Goal: Navigation & Orientation: Find specific page/section

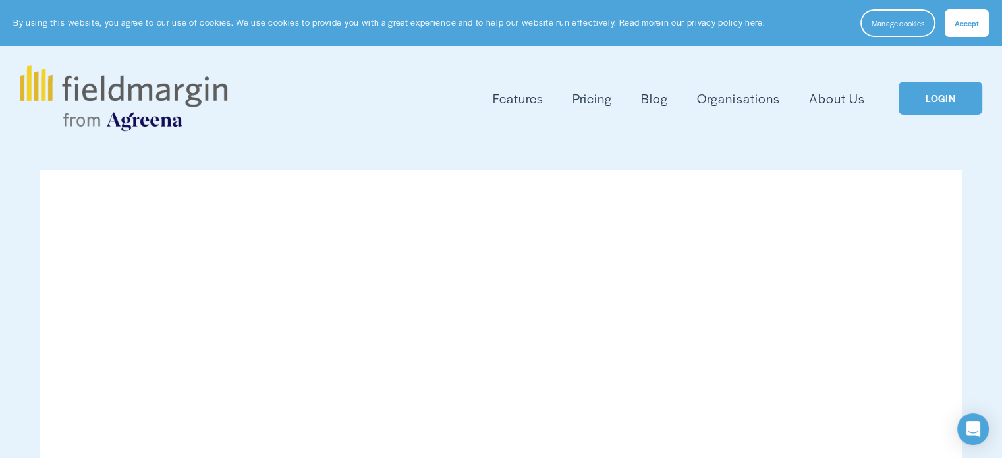
click at [935, 95] on link "LOGIN" at bounding box center [939, 99] width 83 height 34
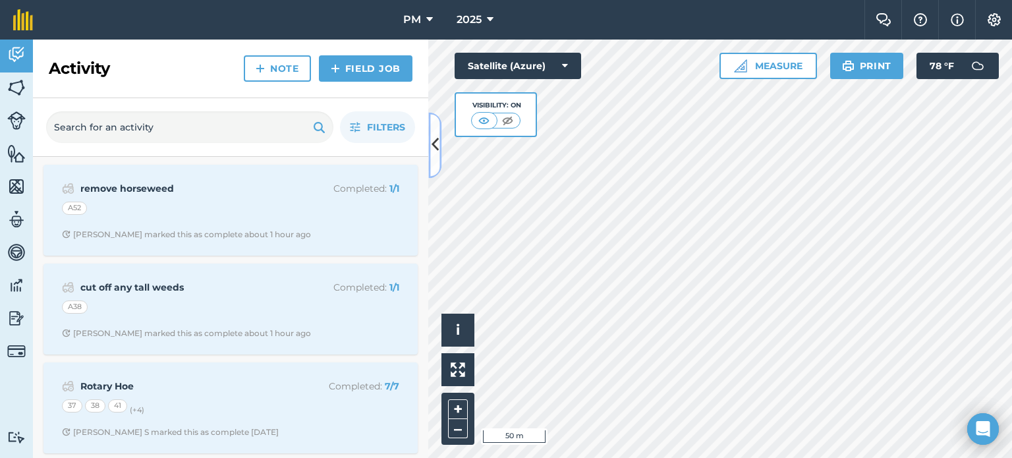
click at [432, 144] on icon at bounding box center [434, 145] width 7 height 23
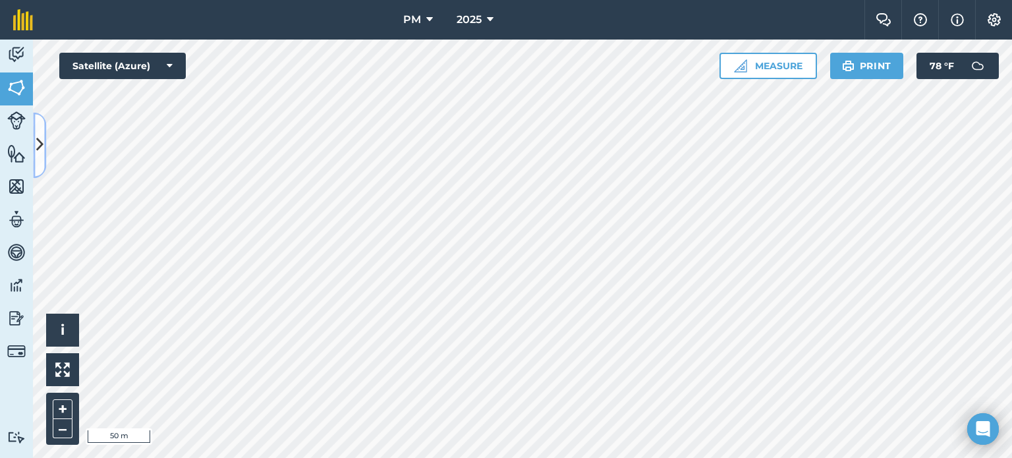
click at [37, 141] on icon at bounding box center [39, 145] width 7 height 23
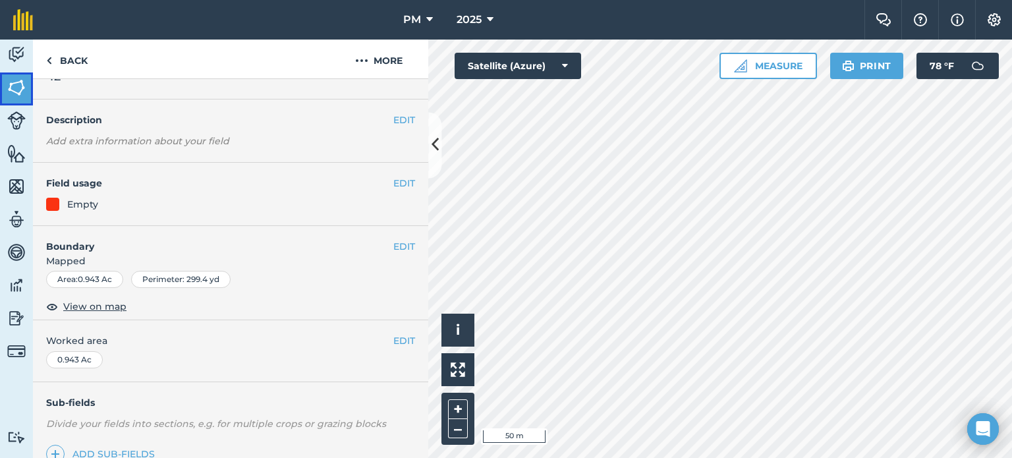
scroll to position [66, 0]
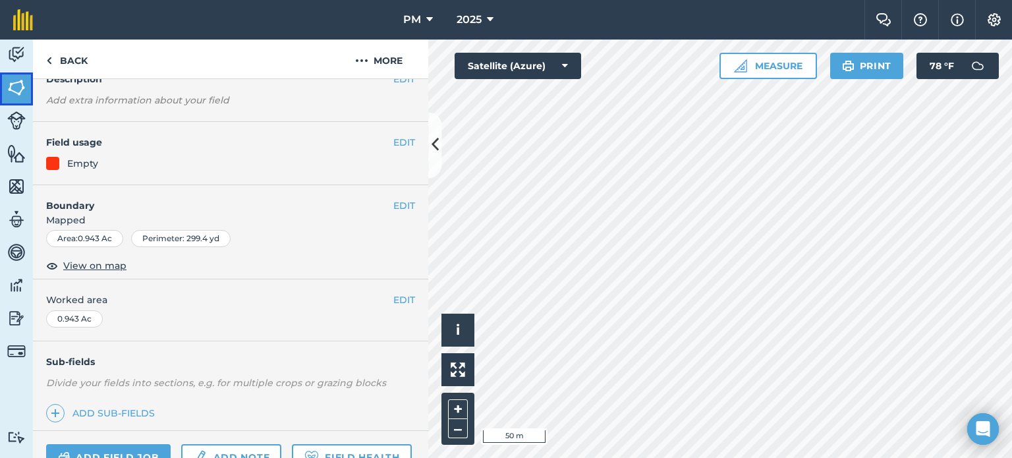
click at [14, 76] on link "Fields" at bounding box center [16, 88] width 33 height 33
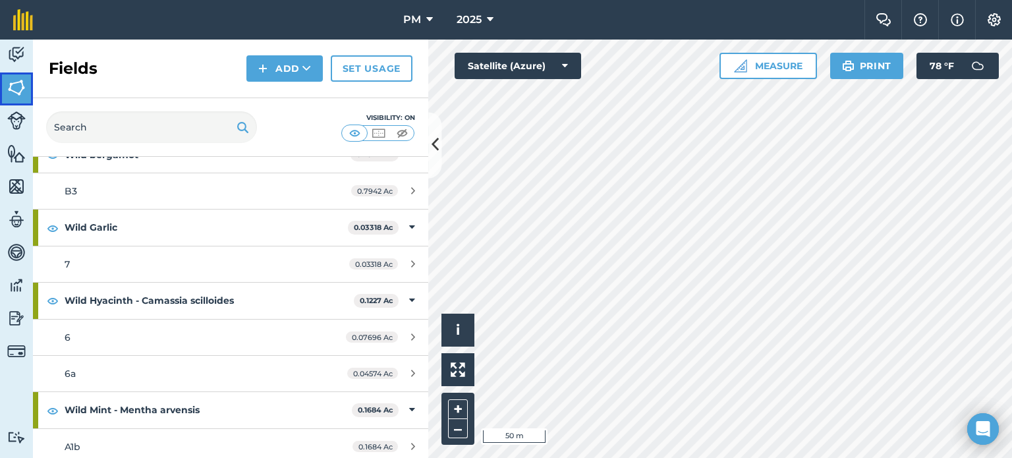
scroll to position [10170, 0]
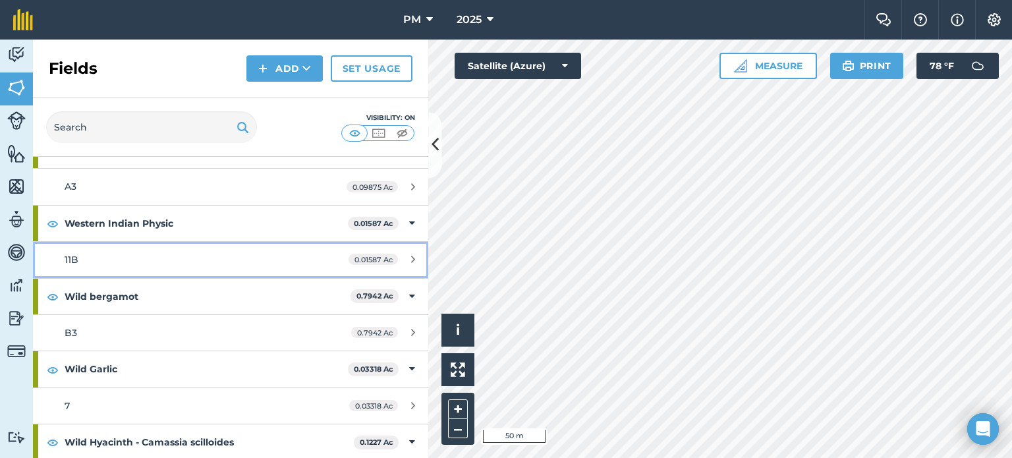
click at [68, 254] on span "11B" at bounding box center [72, 260] width 14 height 12
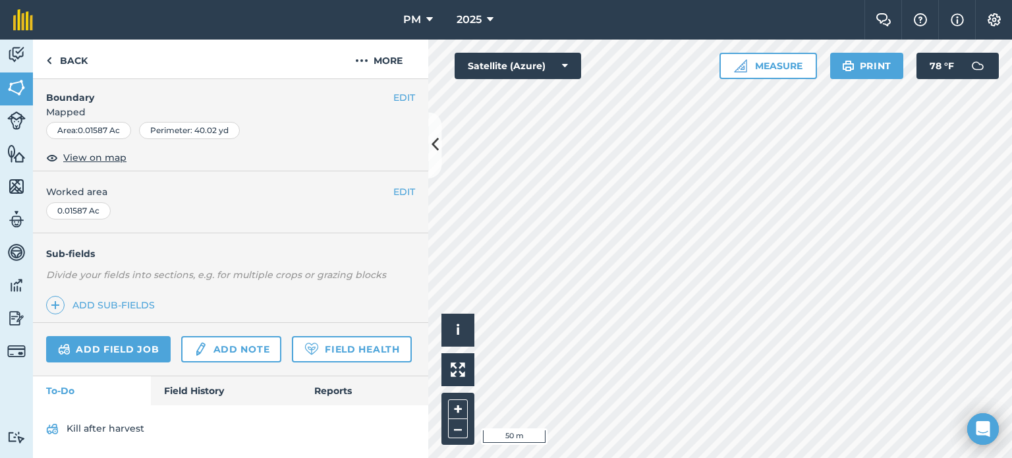
scroll to position [208, 0]
click at [435, 147] on icon at bounding box center [434, 145] width 7 height 23
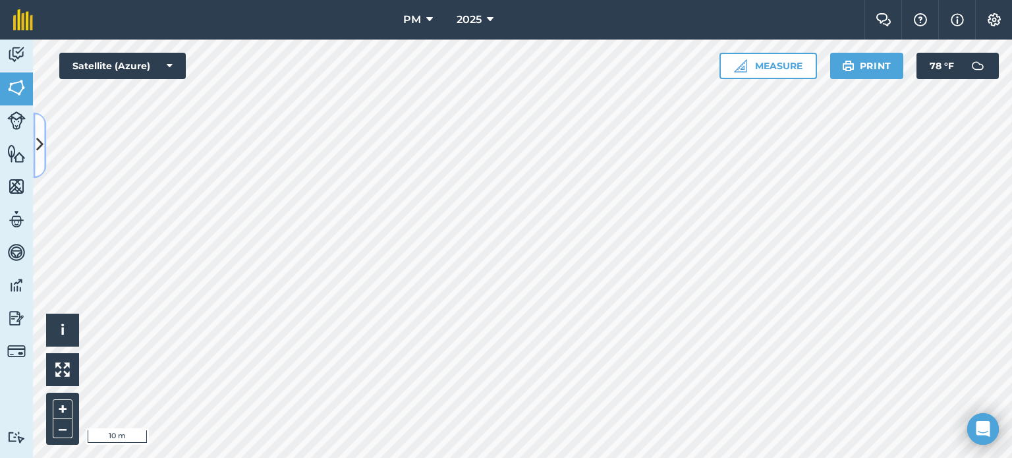
click at [36, 145] on icon at bounding box center [39, 145] width 7 height 23
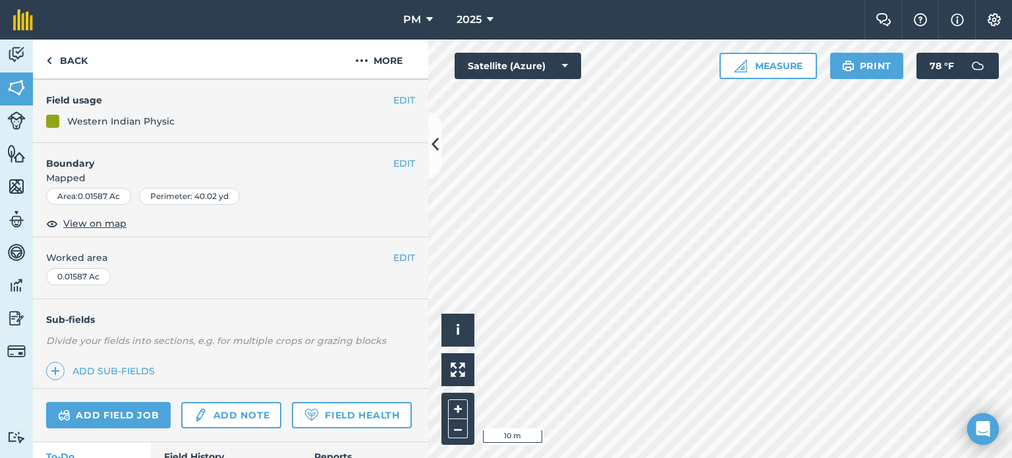
scroll to position [0, 0]
